Goal: Find specific page/section: Find specific page/section

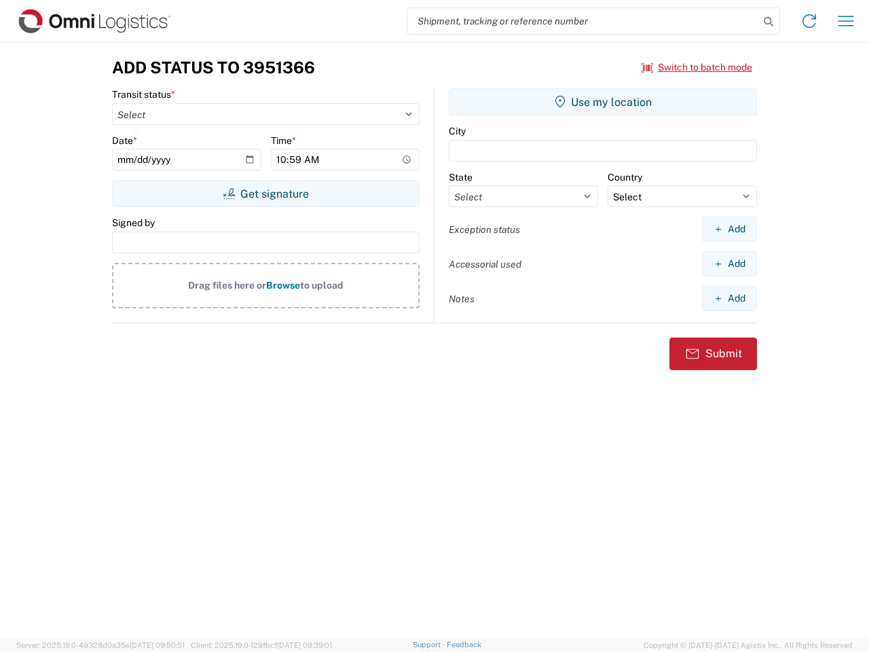
click at [583, 21] on input "search" at bounding box center [583, 21] width 352 height 26
click at [768, 22] on icon at bounding box center [768, 21] width 19 height 19
click at [809, 21] on icon at bounding box center [809, 21] width 22 height 22
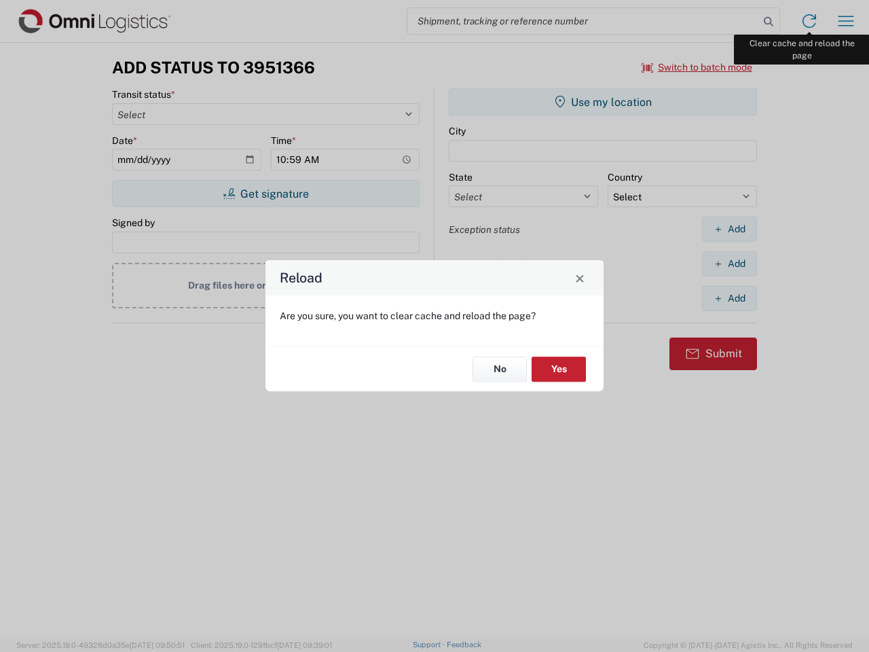
click at [846, 21] on div "Reload Are you sure, you want to clear cache and reload the page? No Yes" at bounding box center [434, 326] width 869 height 652
click at [697, 67] on div "Reload Are you sure, you want to clear cache and reload the page? No Yes" at bounding box center [434, 326] width 869 height 652
click at [265, 193] on div "Reload Are you sure, you want to clear cache and reload the page? No Yes" at bounding box center [434, 326] width 869 height 652
click at [603, 102] on div "Reload Are you sure, you want to clear cache and reload the page? No Yes" at bounding box center [434, 326] width 869 height 652
click at [729, 229] on div "Reload Are you sure, you want to clear cache and reload the page? No Yes" at bounding box center [434, 326] width 869 height 652
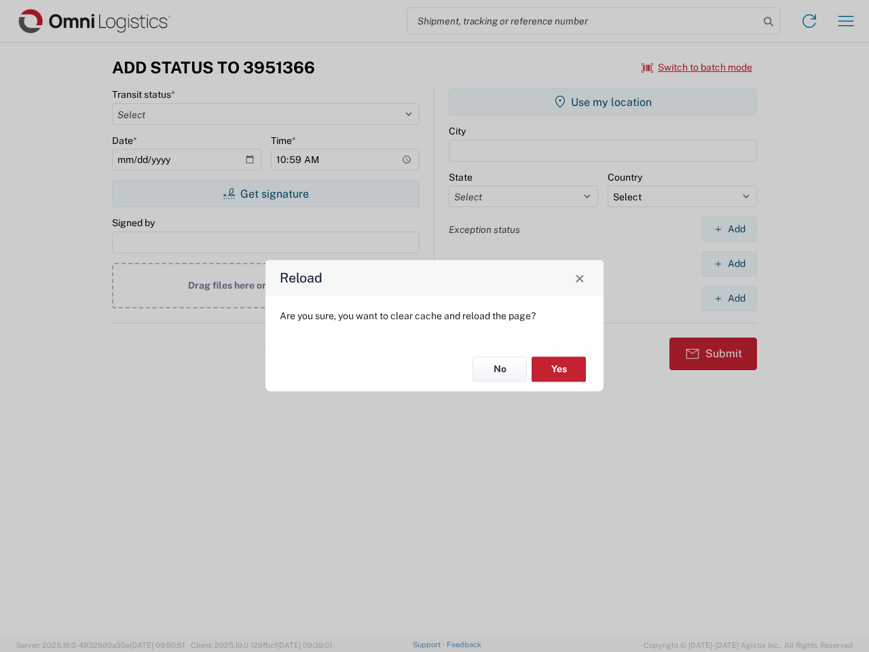
click at [729, 263] on div "Reload Are you sure, you want to clear cache and reload the page? No Yes" at bounding box center [434, 326] width 869 height 652
click at [729, 298] on div "Reload Are you sure, you want to clear cache and reload the page? No Yes" at bounding box center [434, 326] width 869 height 652
